Goal: Contribute content

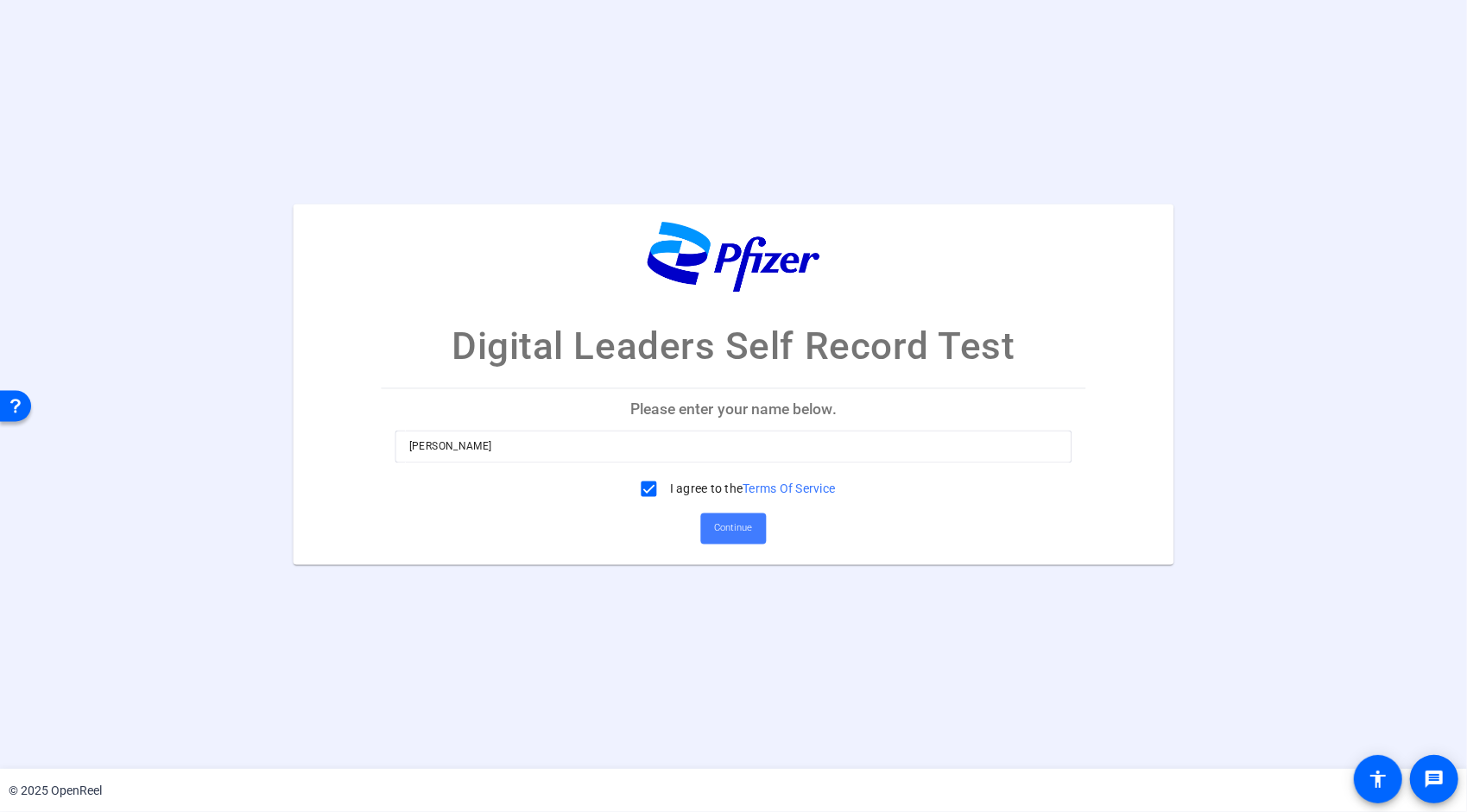
click at [731, 518] on span "Continue" at bounding box center [733, 528] width 38 height 25
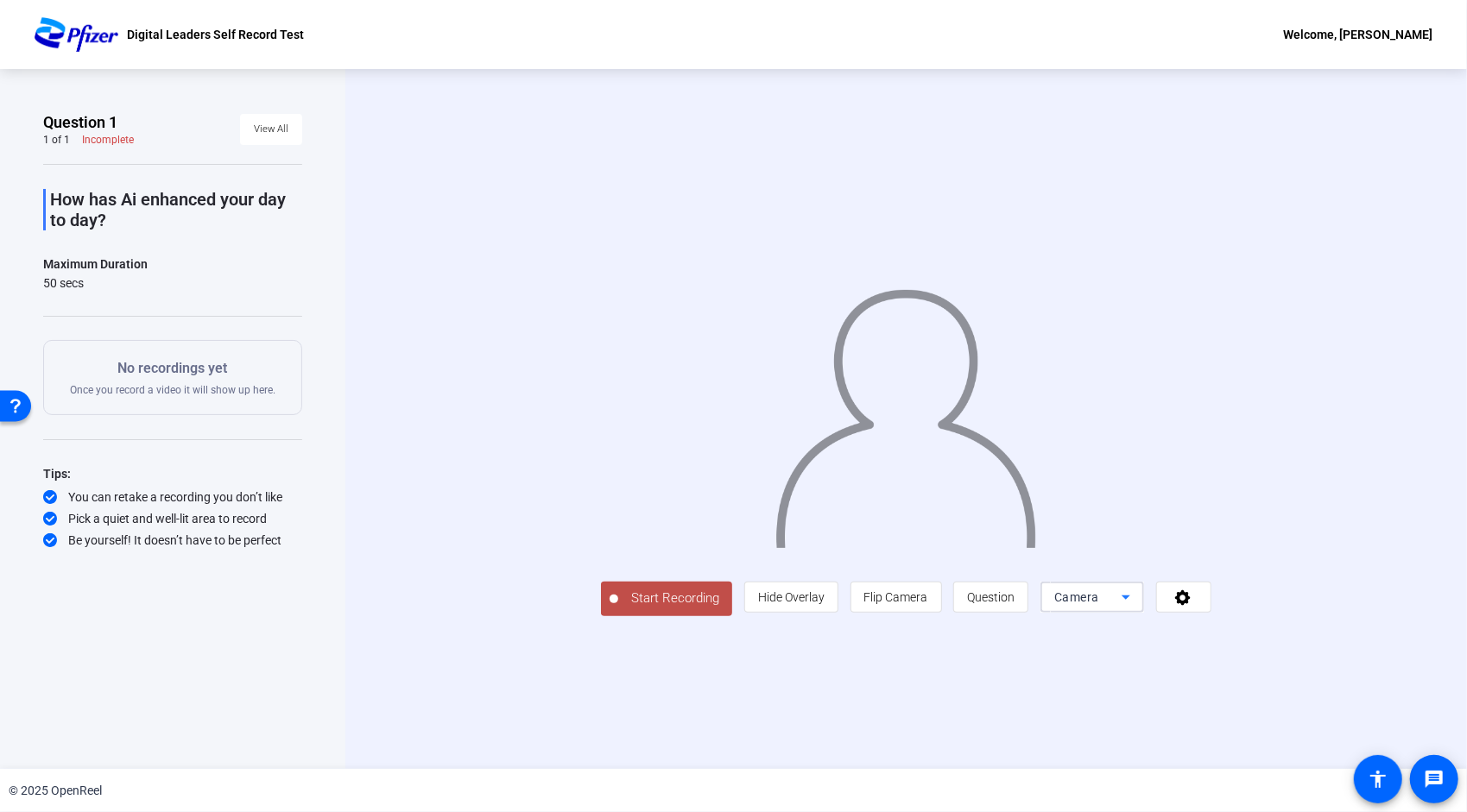
click at [1137, 607] on icon at bounding box center [1126, 598] width 21 height 21
click at [1298, 701] on div at bounding box center [733, 406] width 1467 height 812
click at [1193, 606] on icon at bounding box center [1183, 598] width 20 height 18
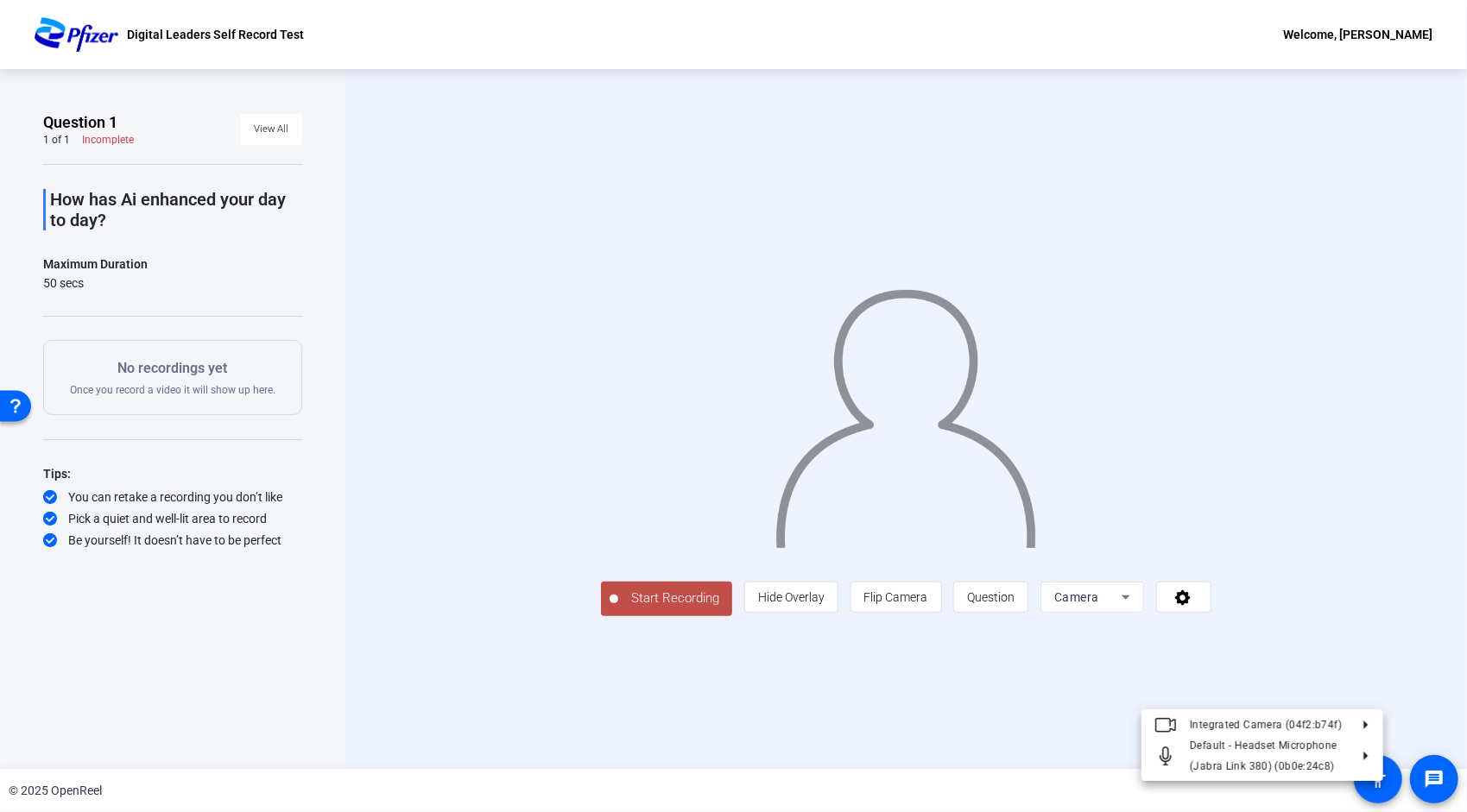
click at [912, 727] on div at bounding box center [733, 406] width 1467 height 812
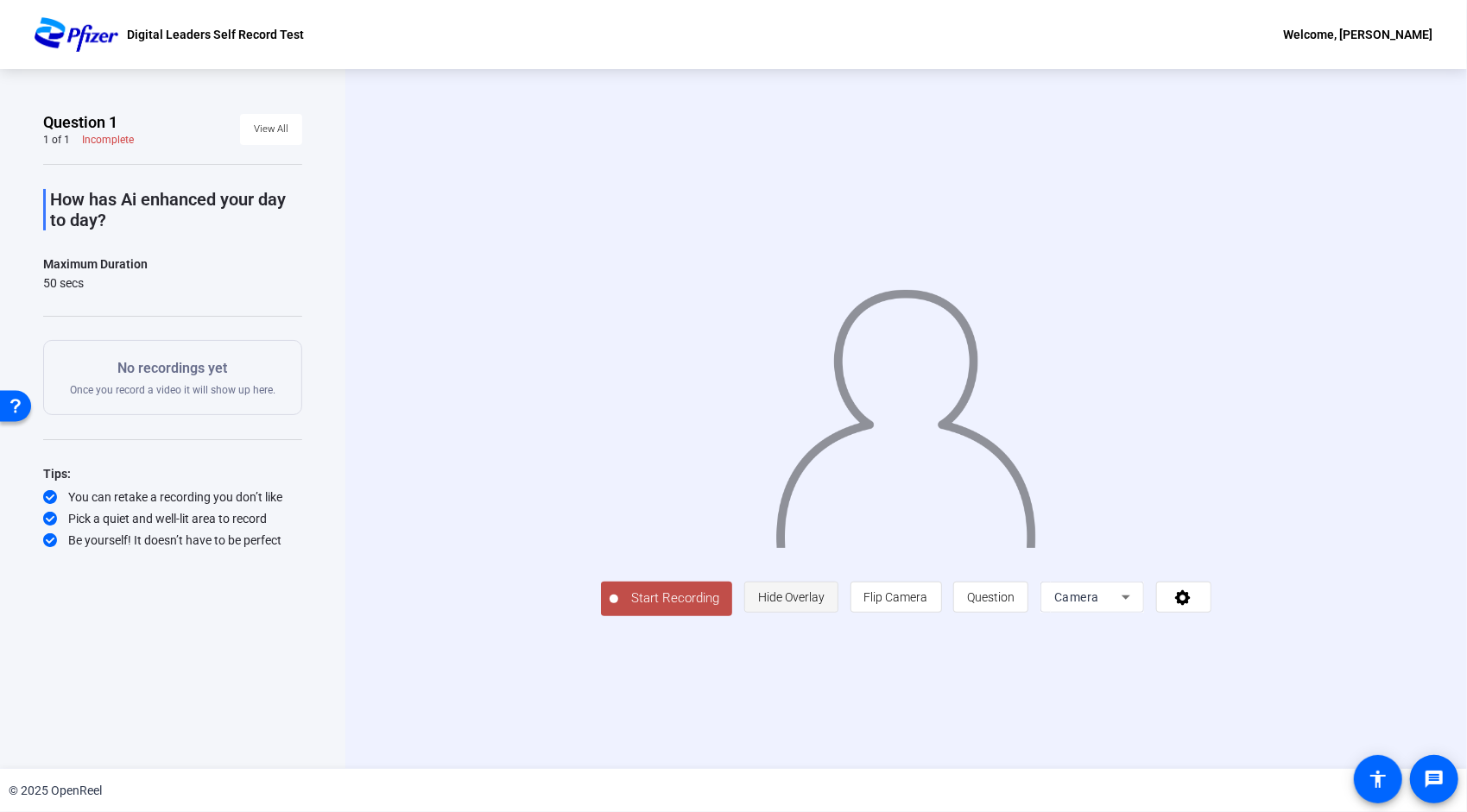
click at [824, 605] on span "Hide Overlay" at bounding box center [791, 598] width 67 height 14
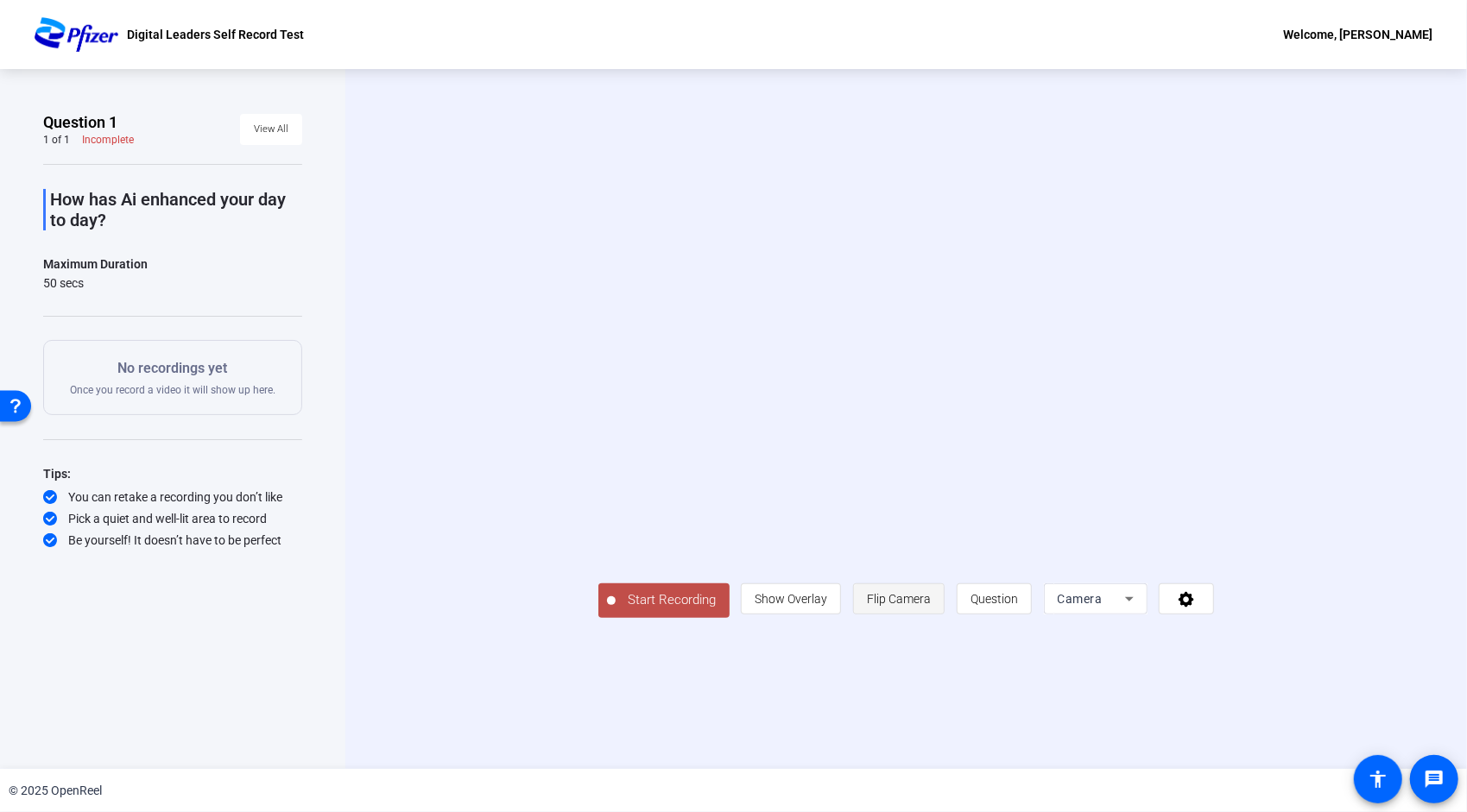
click at [931, 615] on span "Flip Camera" at bounding box center [898, 598] width 64 height 33
click at [1018, 615] on span "Question" at bounding box center [994, 598] width 47 height 33
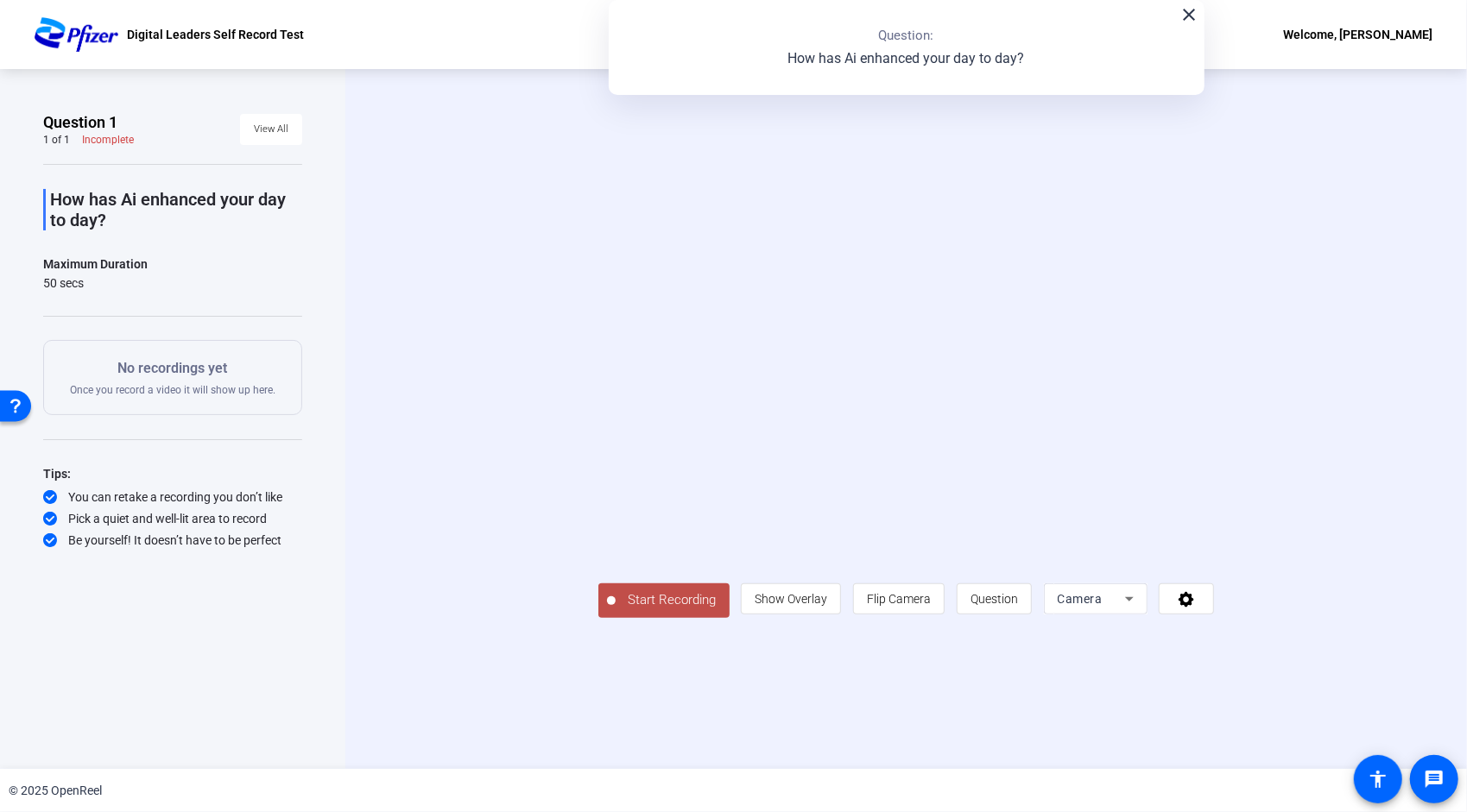
click at [1191, 20] on mat-icon "close" at bounding box center [1190, 15] width 21 height 21
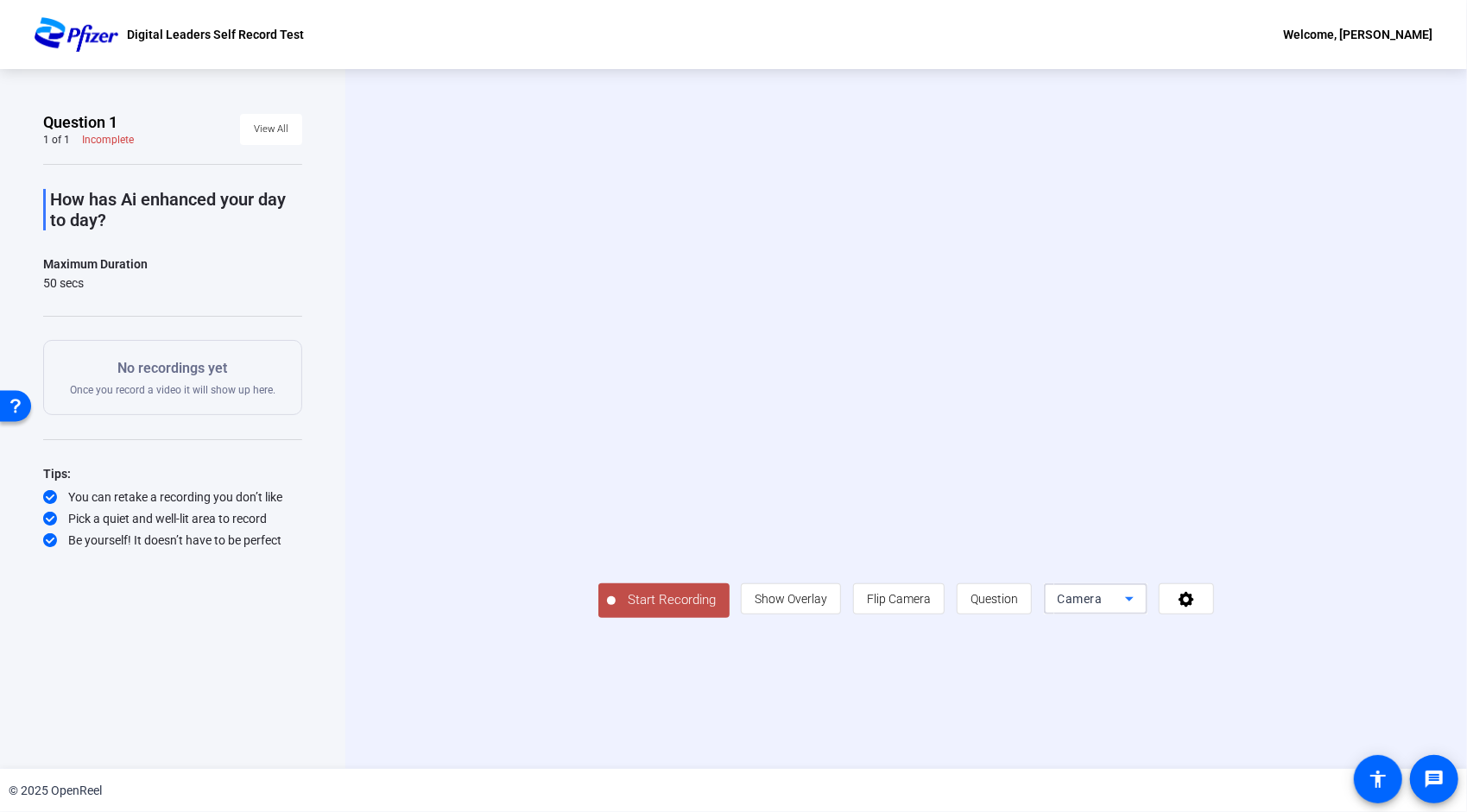
click at [1140, 609] on icon at bounding box center [1129, 599] width 21 height 21
click at [1248, 598] on span "Screen" at bounding box center [1235, 606] width 33 height 21
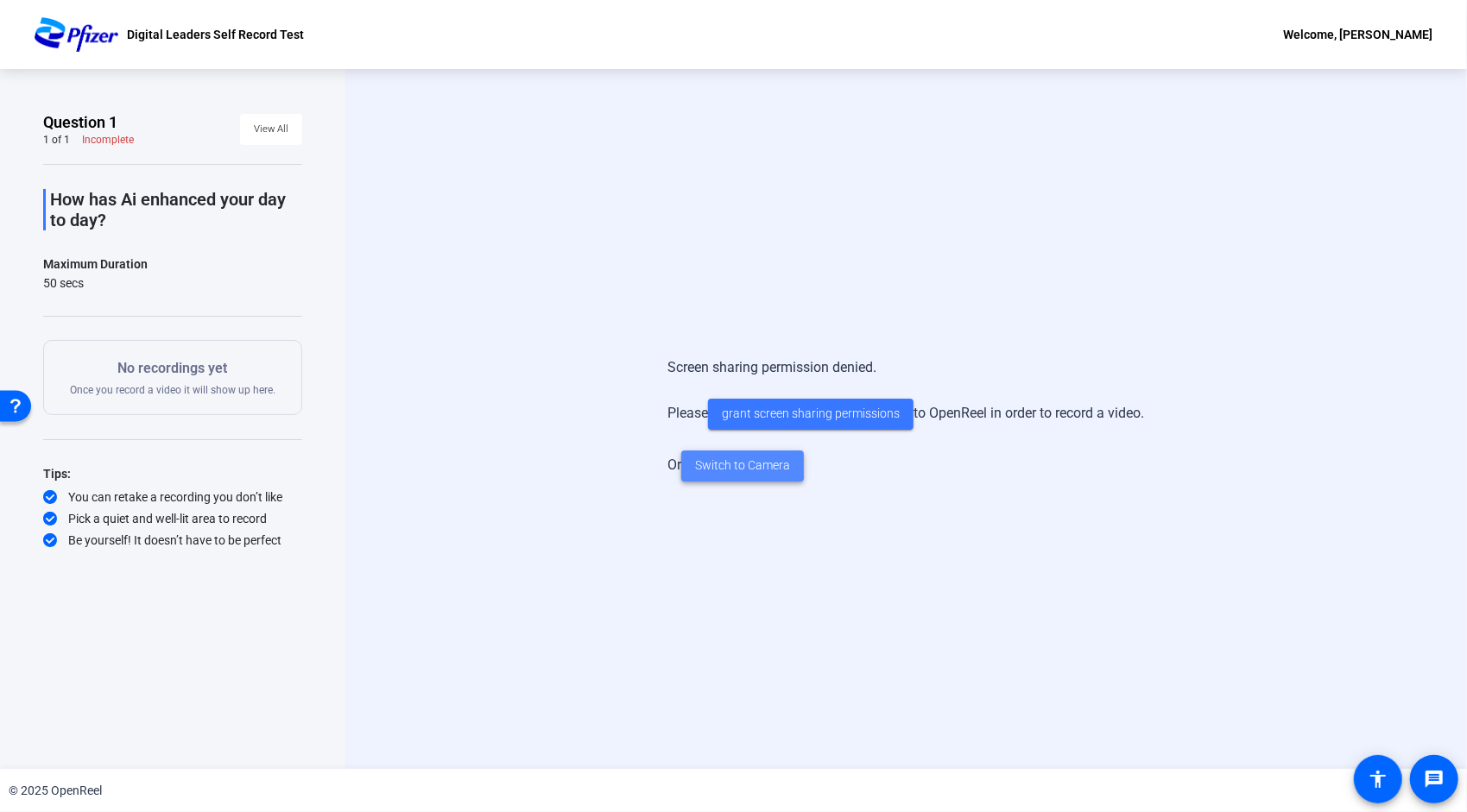
click at [704, 462] on span "Switch to Camera" at bounding box center [743, 466] width 95 height 18
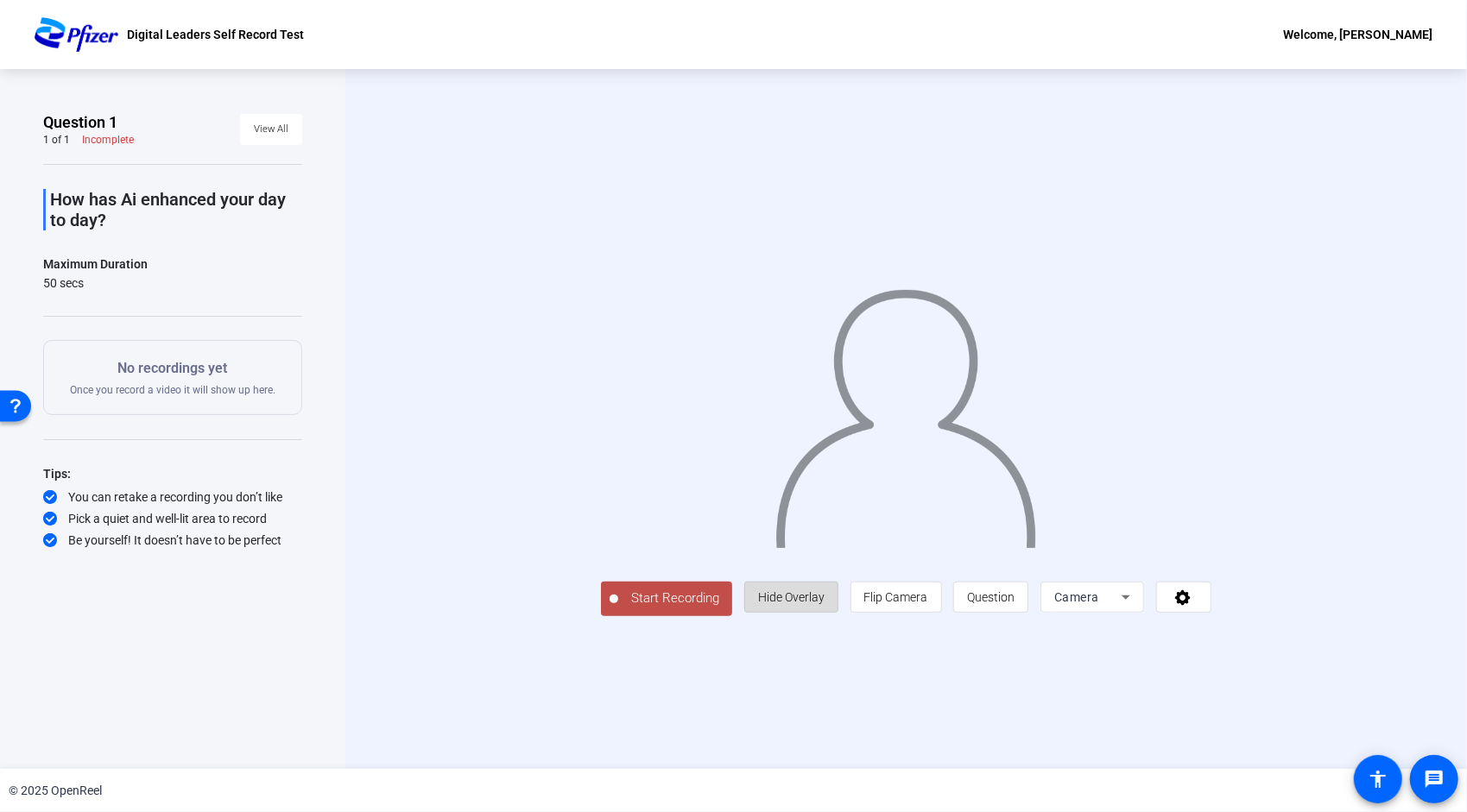
click at [838, 618] on span at bounding box center [791, 597] width 92 height 41
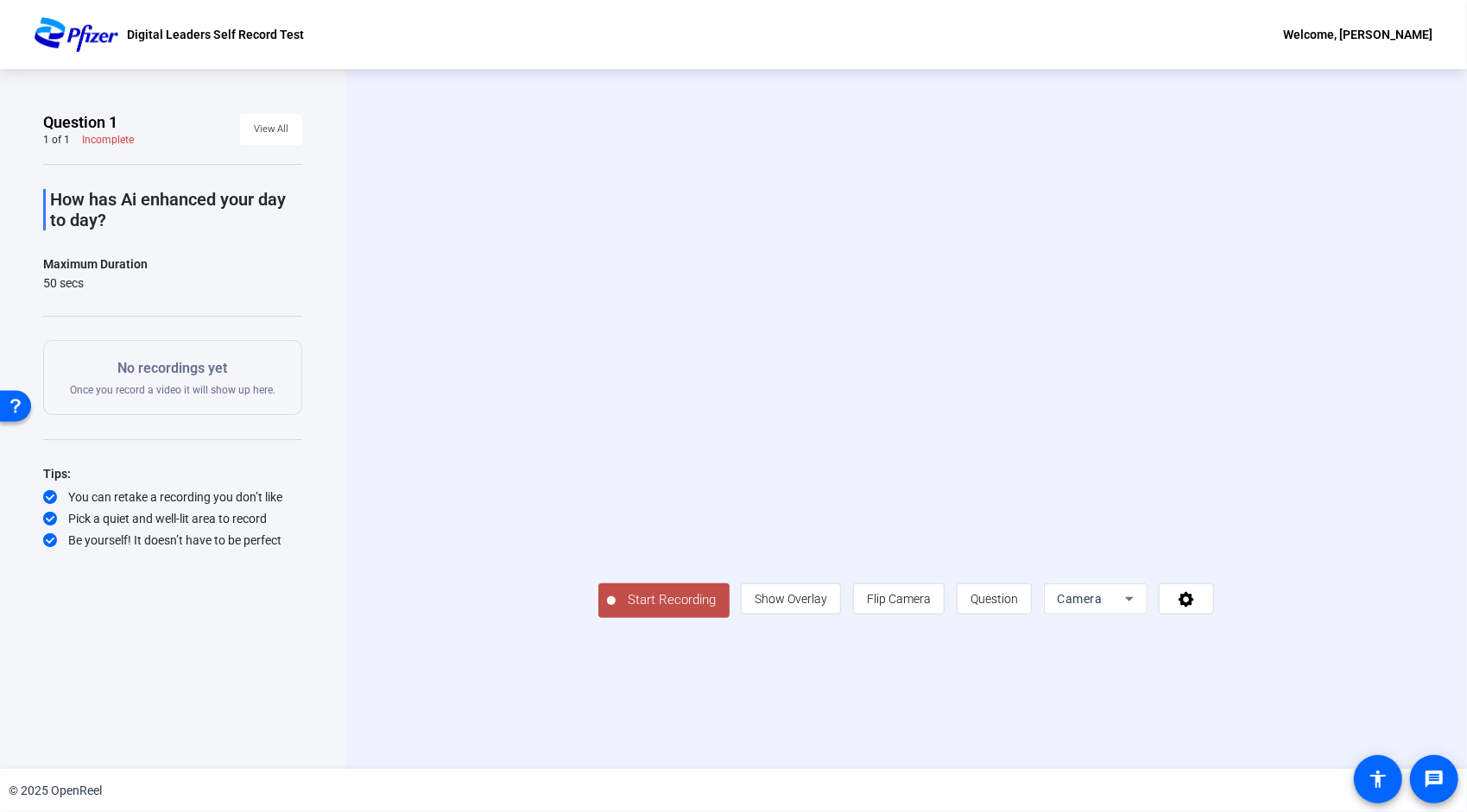
click at [615, 610] on span "Start Recording" at bounding box center [672, 600] width 114 height 20
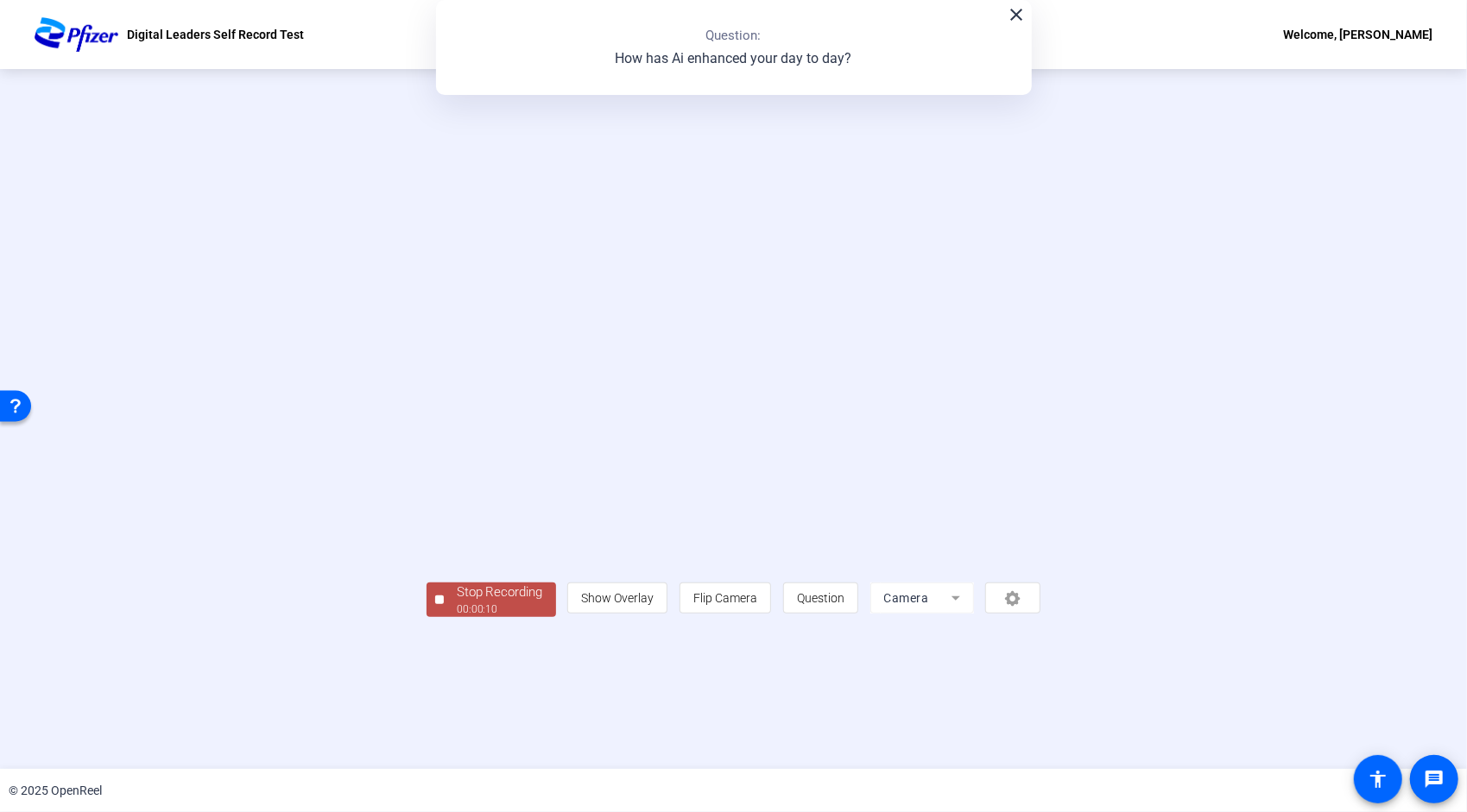
click at [457, 603] on div "Stop Recording" at bounding box center [500, 592] width 86 height 20
